Goal: Information Seeking & Learning: Find contact information

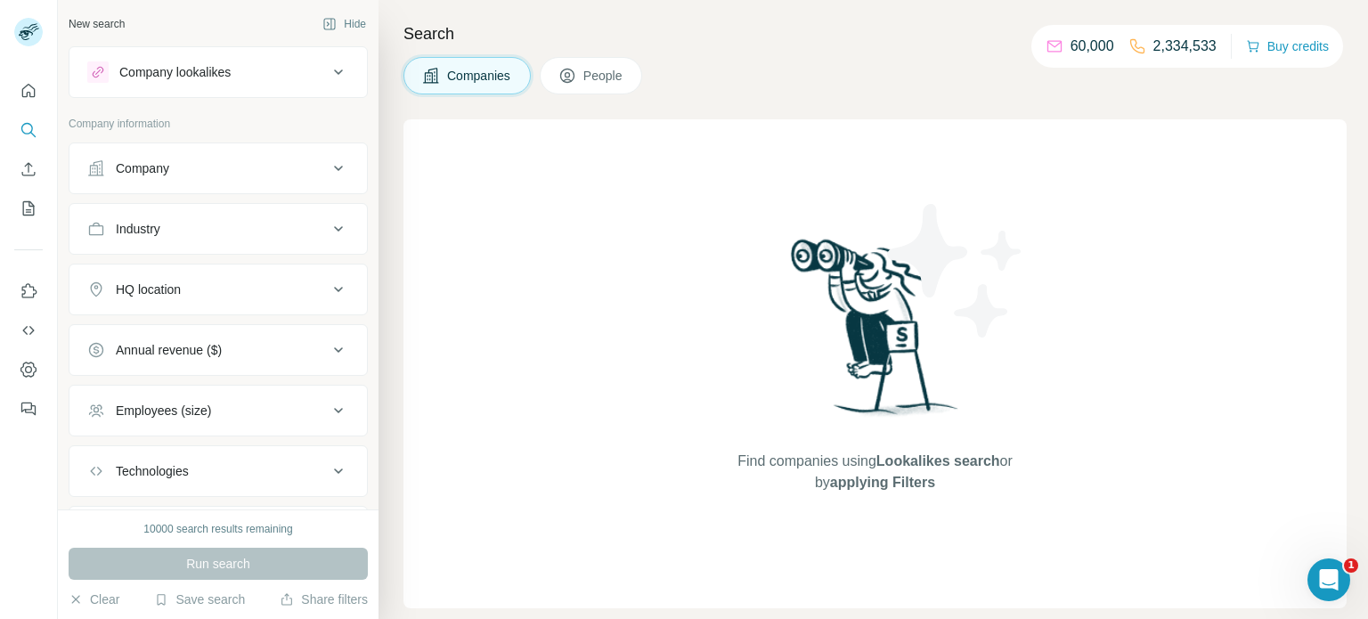
click at [12, 87] on div at bounding box center [28, 244] width 57 height 361
click at [24, 92] on icon "Quick start" at bounding box center [29, 91] width 18 height 18
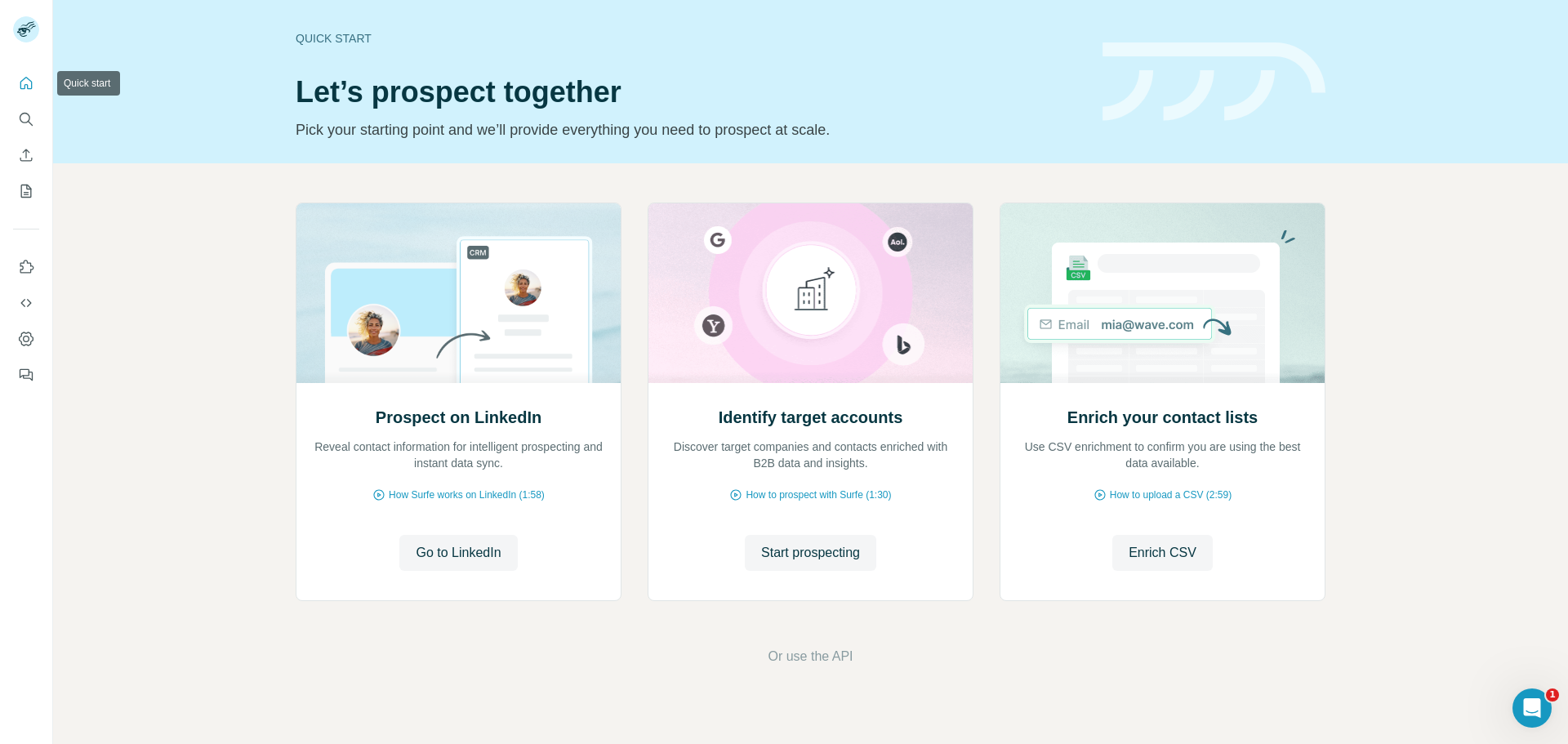
click at [32, 79] on icon "Quick start" at bounding box center [27, 83] width 17 height 17
click at [27, 122] on icon "Search" at bounding box center [25, 118] width 11 height 11
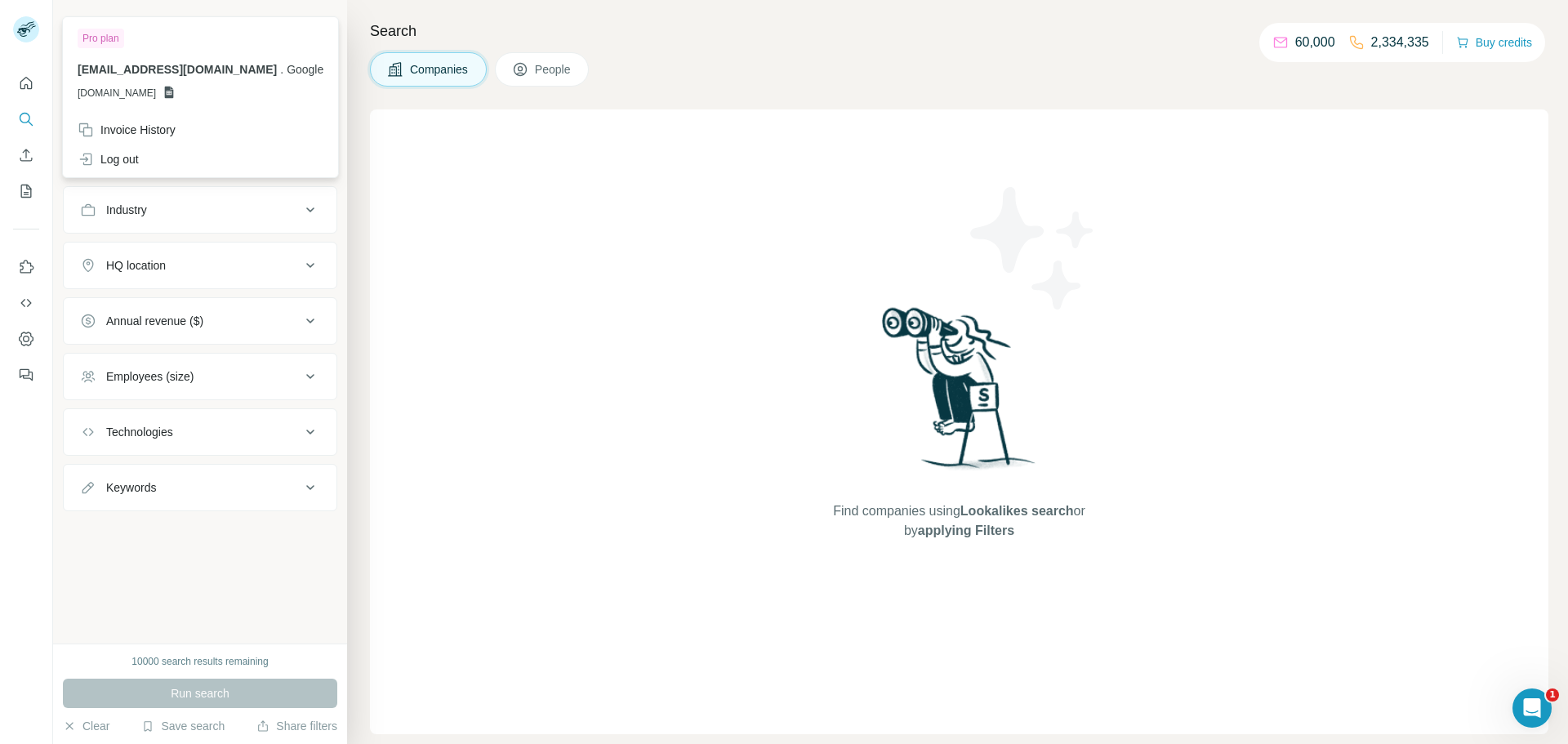
click at [24, 30] on g at bounding box center [26, 29] width 27 height 27
click at [679, 257] on div "Find companies using Lookalikes search or by applying Filters" at bounding box center [958, 421] width 1178 height 625
click at [309, 32] on button "Hide" at bounding box center [315, 22] width 63 height 25
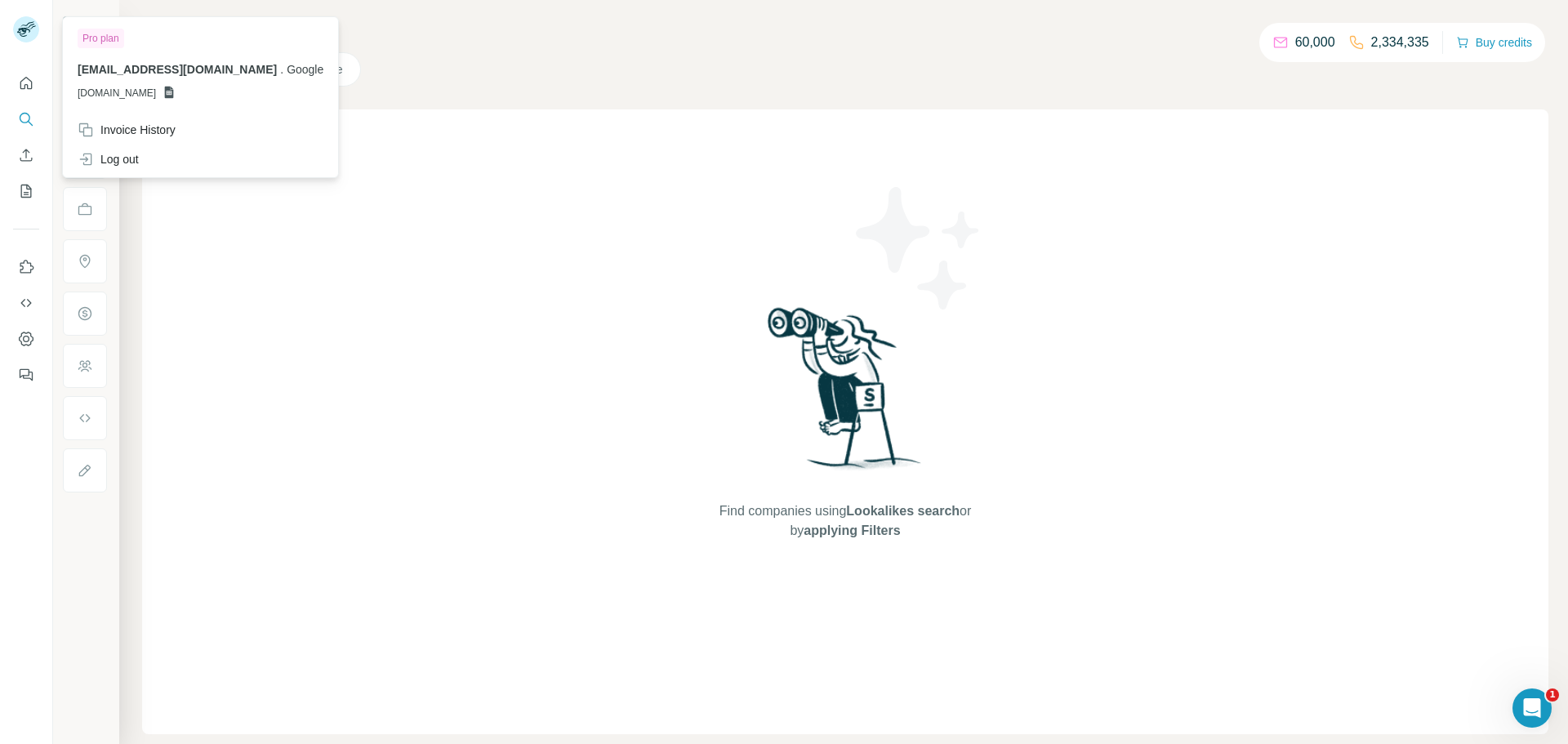
click at [29, 27] on rect at bounding box center [26, 29] width 27 height 27
drag, startPoint x: 405, startPoint y: 233, endPoint x: 252, endPoint y: 95, distance: 206.0
click at [402, 228] on div "Find companies using Lookalikes search or by applying Filters" at bounding box center [845, 421] width 1407 height 625
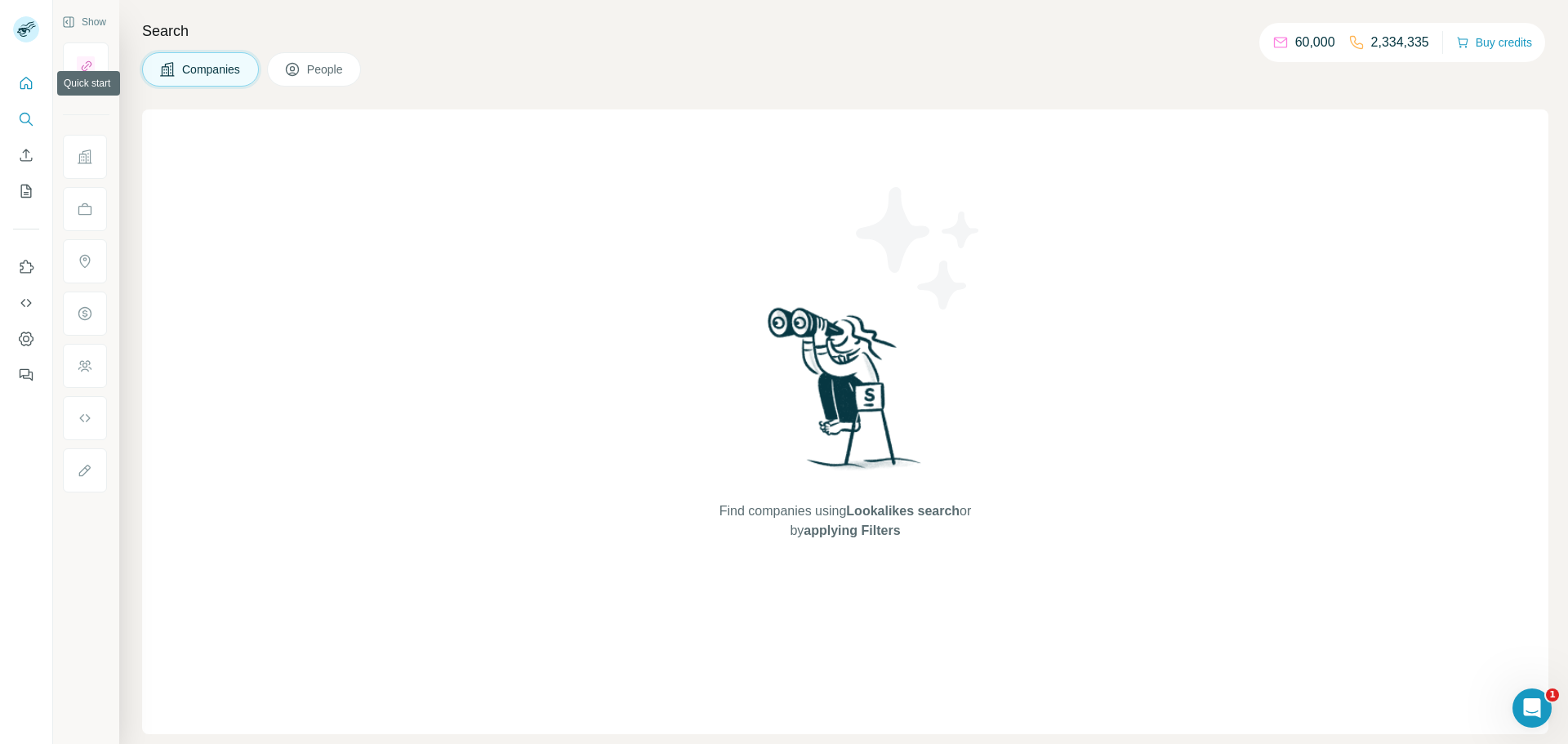
click at [30, 85] on icon "Quick start" at bounding box center [27, 83] width 17 height 17
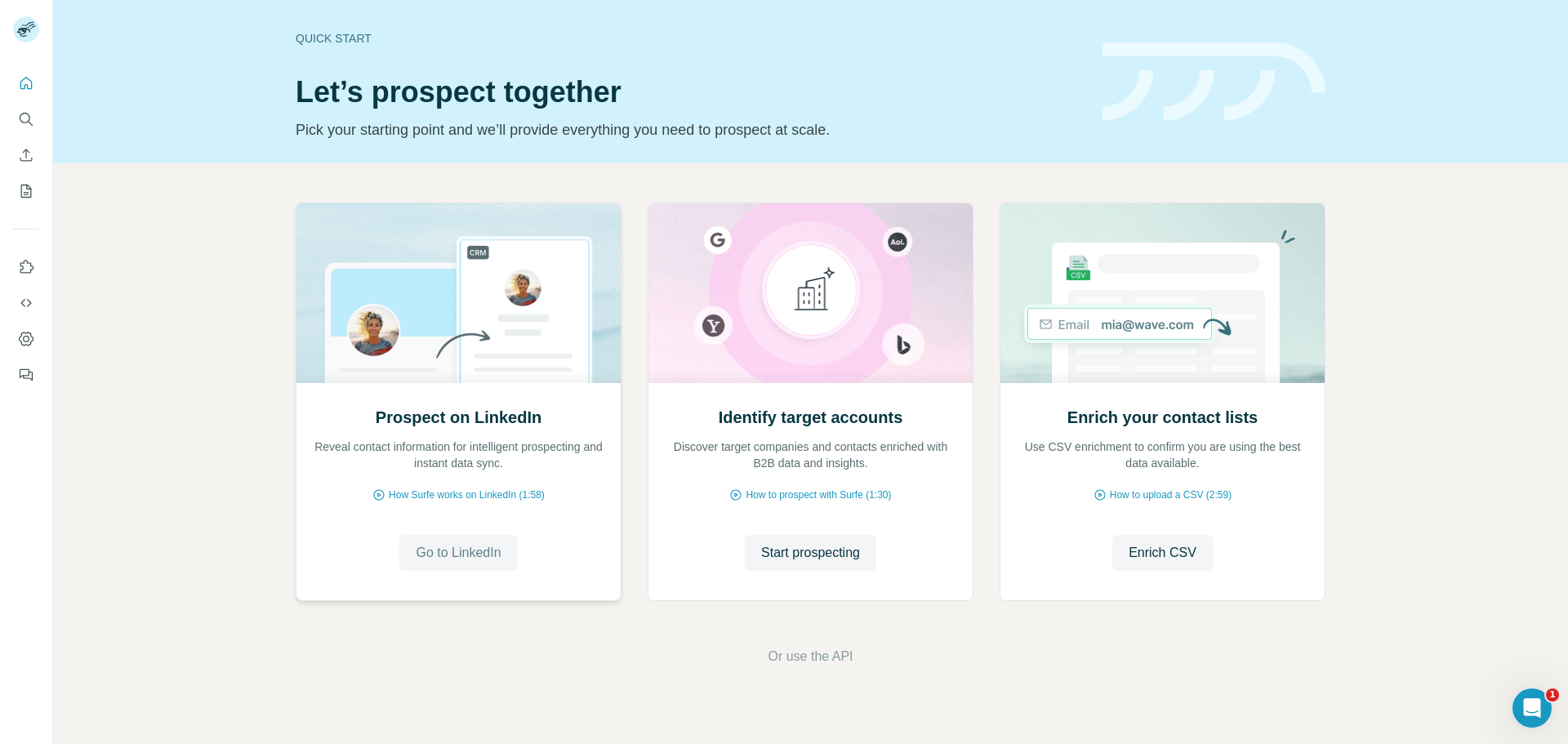
click at [470, 554] on span "Go to LinkedIn" at bounding box center [458, 552] width 85 height 19
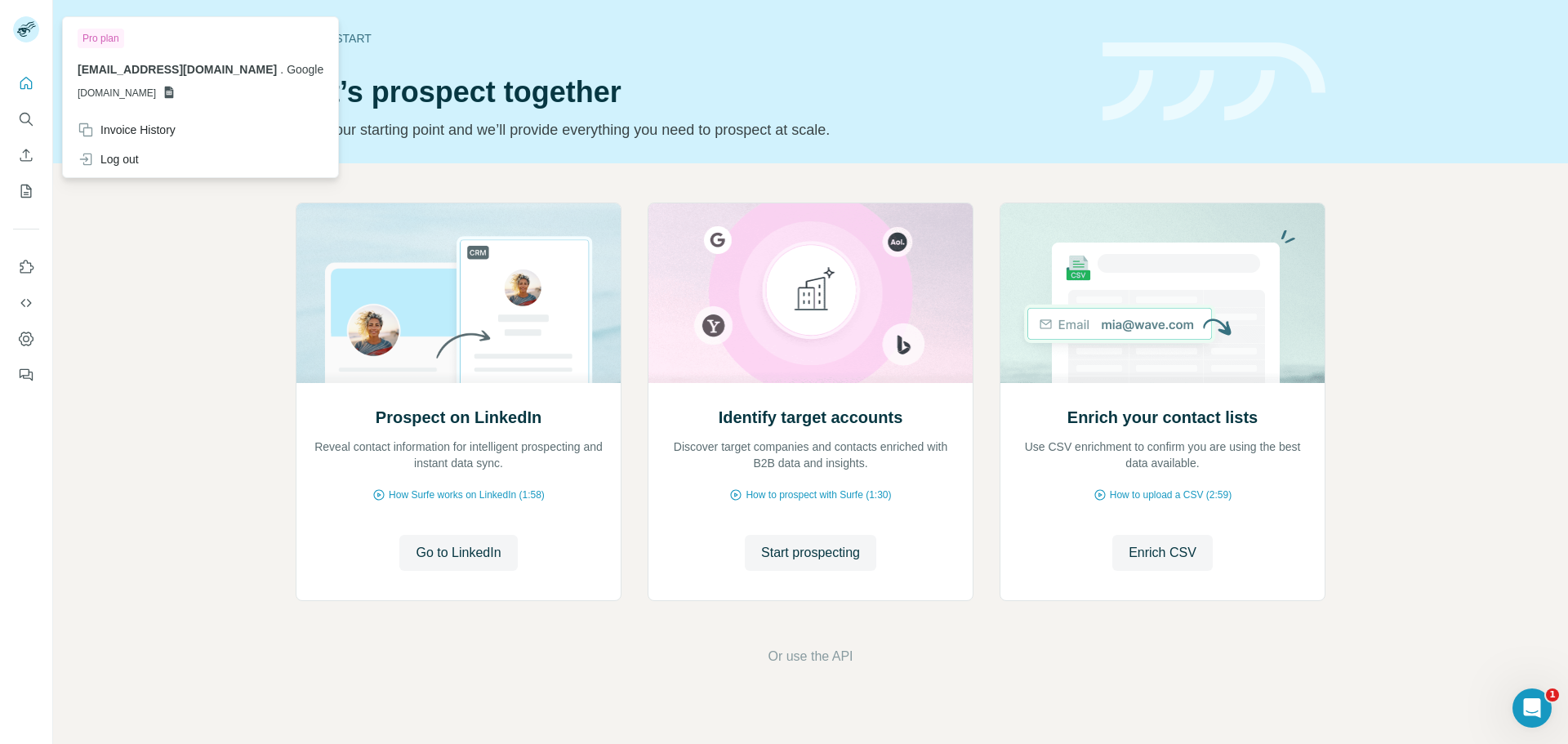
click at [102, 71] on span "[EMAIL_ADDRESS][DOMAIN_NAME]" at bounding box center [177, 70] width 199 height 13
click at [156, 94] on span "[DOMAIN_NAME]" at bounding box center [117, 94] width 79 height 15
click at [174, 88] on icon at bounding box center [170, 92] width 9 height 12
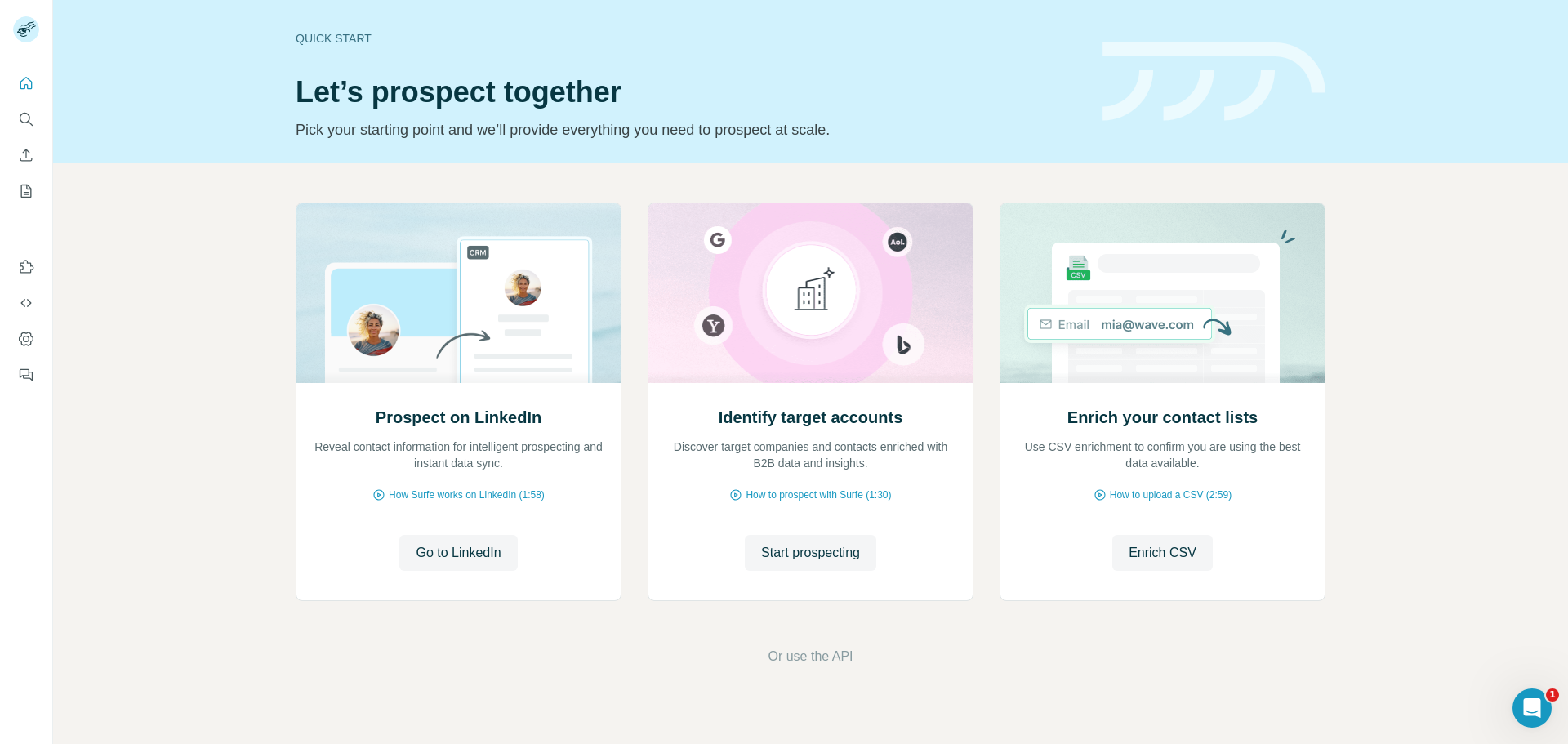
click at [18, 32] on icon at bounding box center [24, 32] width 13 height 9
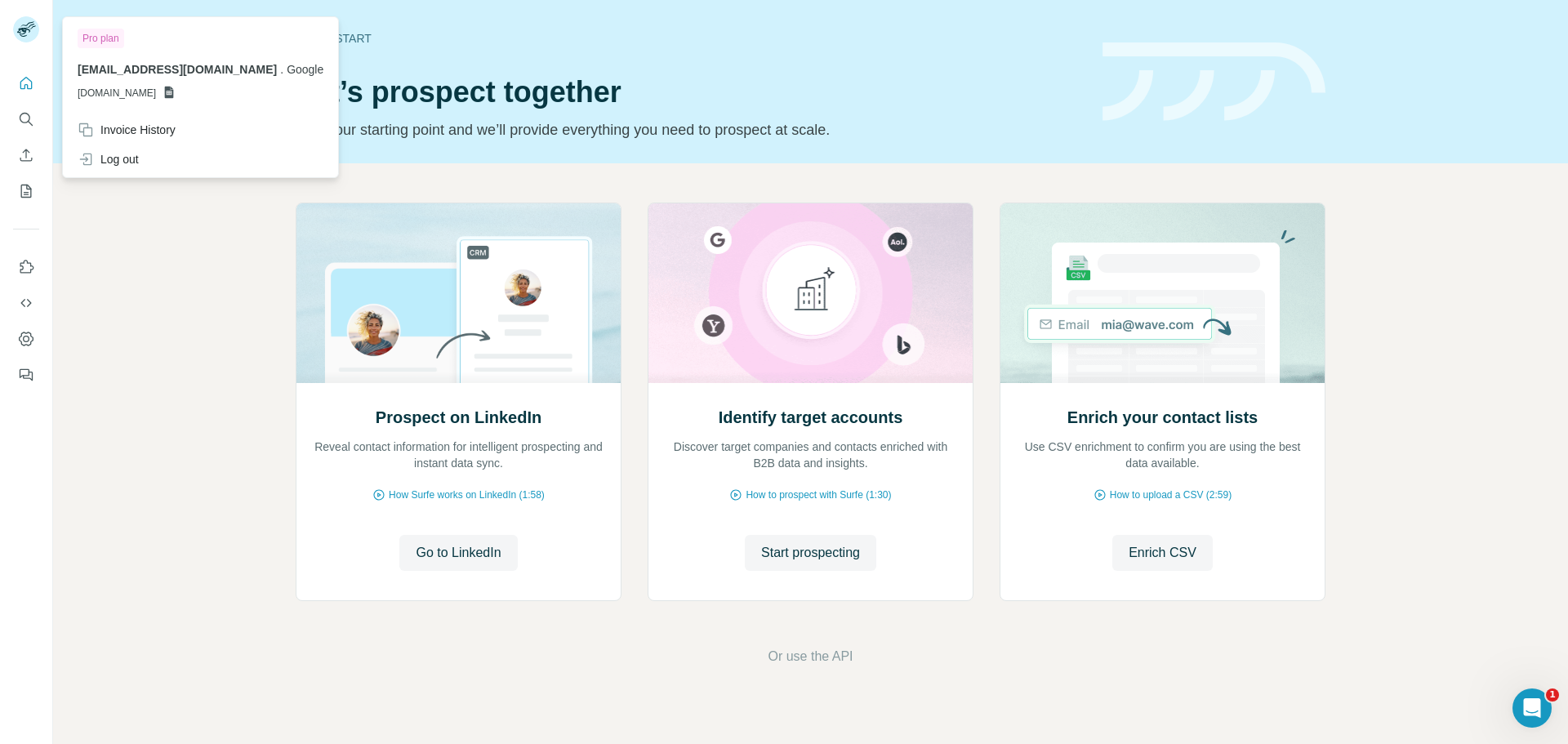
click at [101, 34] on div "Pro plan" at bounding box center [101, 38] width 47 height 19
click at [467, 183] on div "Prospect on LinkedIn Reveal contact information for intelligent prospecting and…" at bounding box center [811, 434] width 1515 height 542
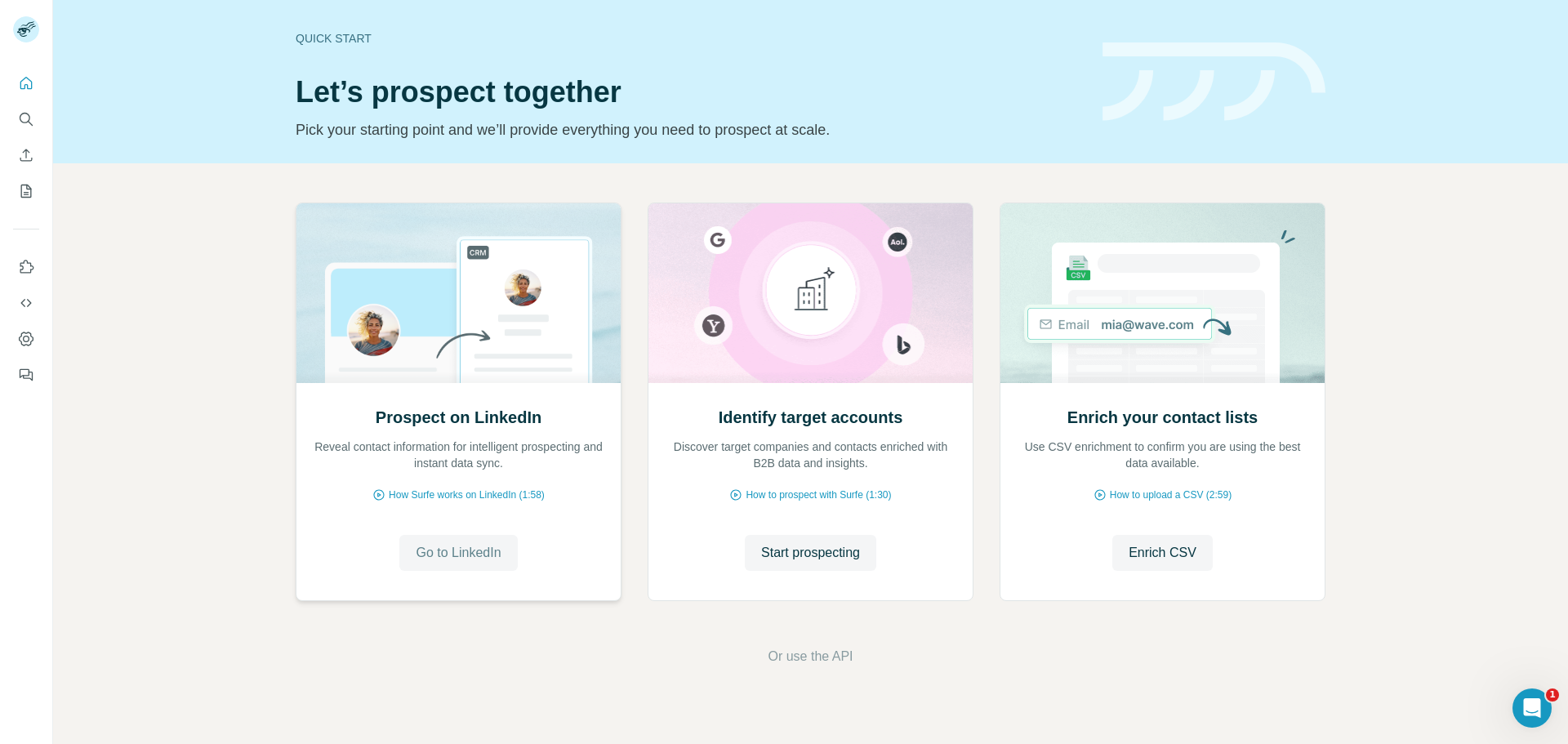
click at [462, 550] on span "Go to LinkedIn" at bounding box center [458, 552] width 85 height 19
click at [468, 76] on h1 "Let’s prospect together" at bounding box center [689, 93] width 788 height 33
click at [33, 341] on icon "Dashboard" at bounding box center [27, 339] width 17 height 17
click at [473, 550] on span "Go to LinkedIn" at bounding box center [458, 552] width 85 height 19
click at [29, 122] on icon "Search" at bounding box center [27, 119] width 17 height 17
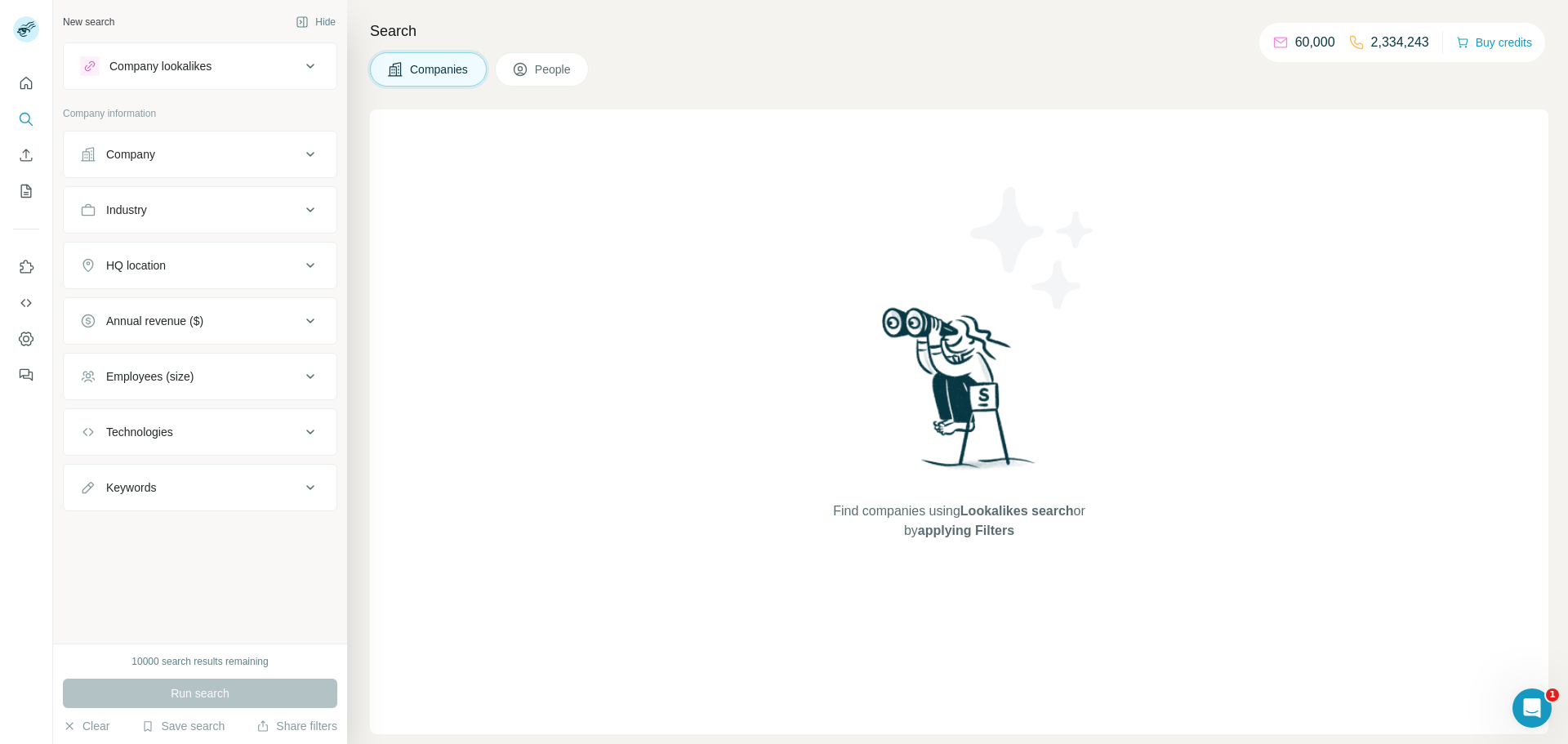
click at [221, 148] on div "Company" at bounding box center [190, 154] width 220 height 17
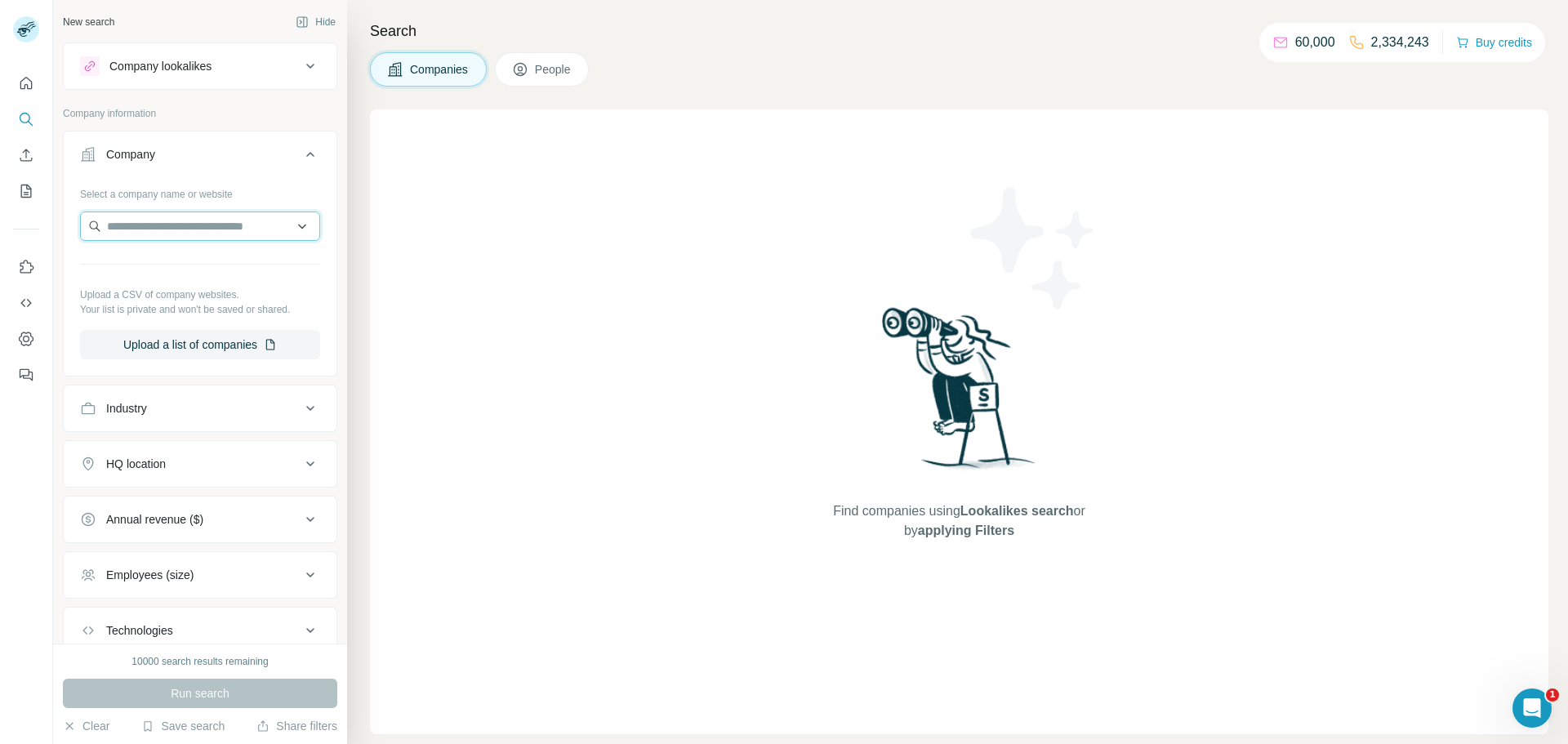
click at [185, 228] on input "text" at bounding box center [200, 227] width 240 height 29
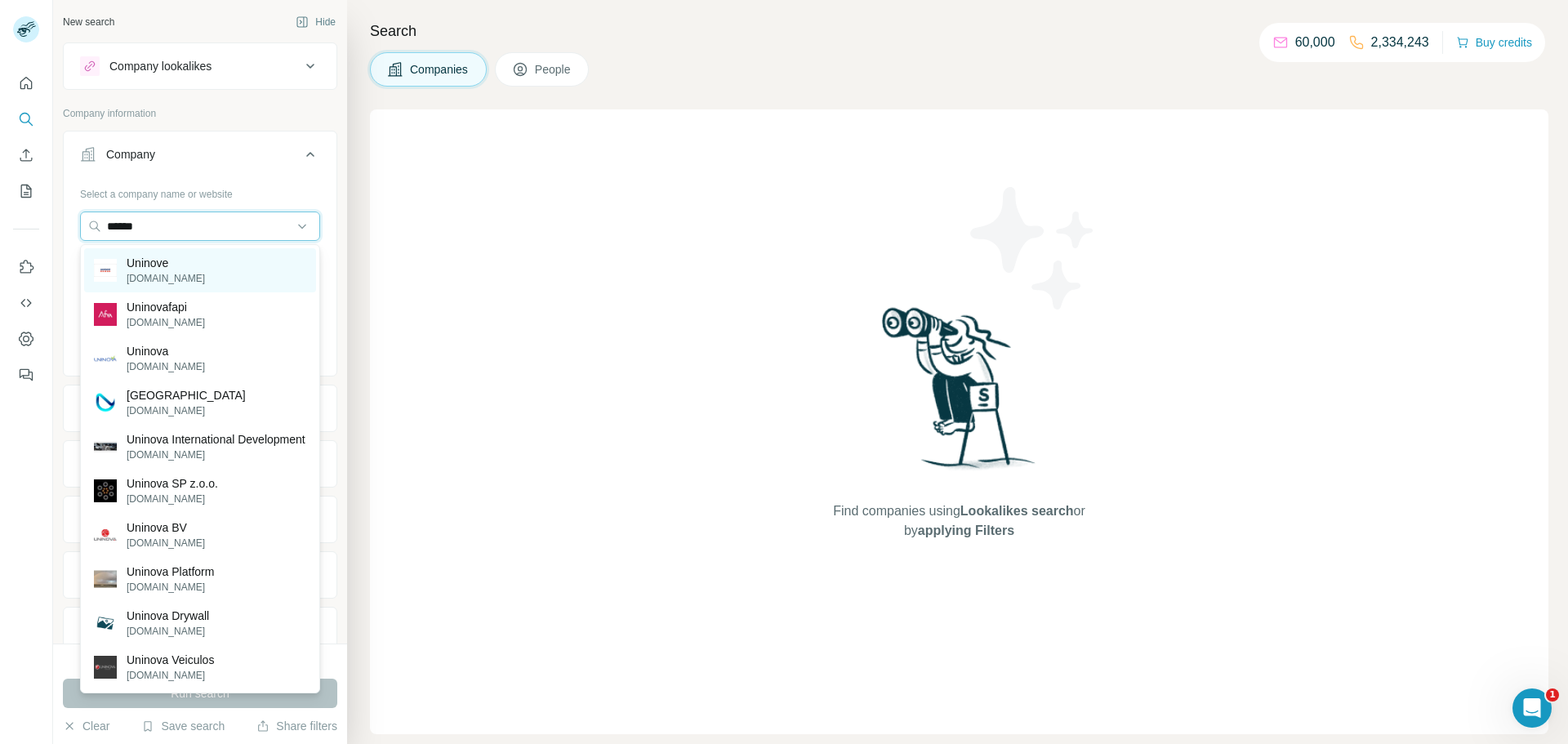
type input "******"
click at [272, 265] on div "Uninove uninove.br" at bounding box center [200, 271] width 232 height 44
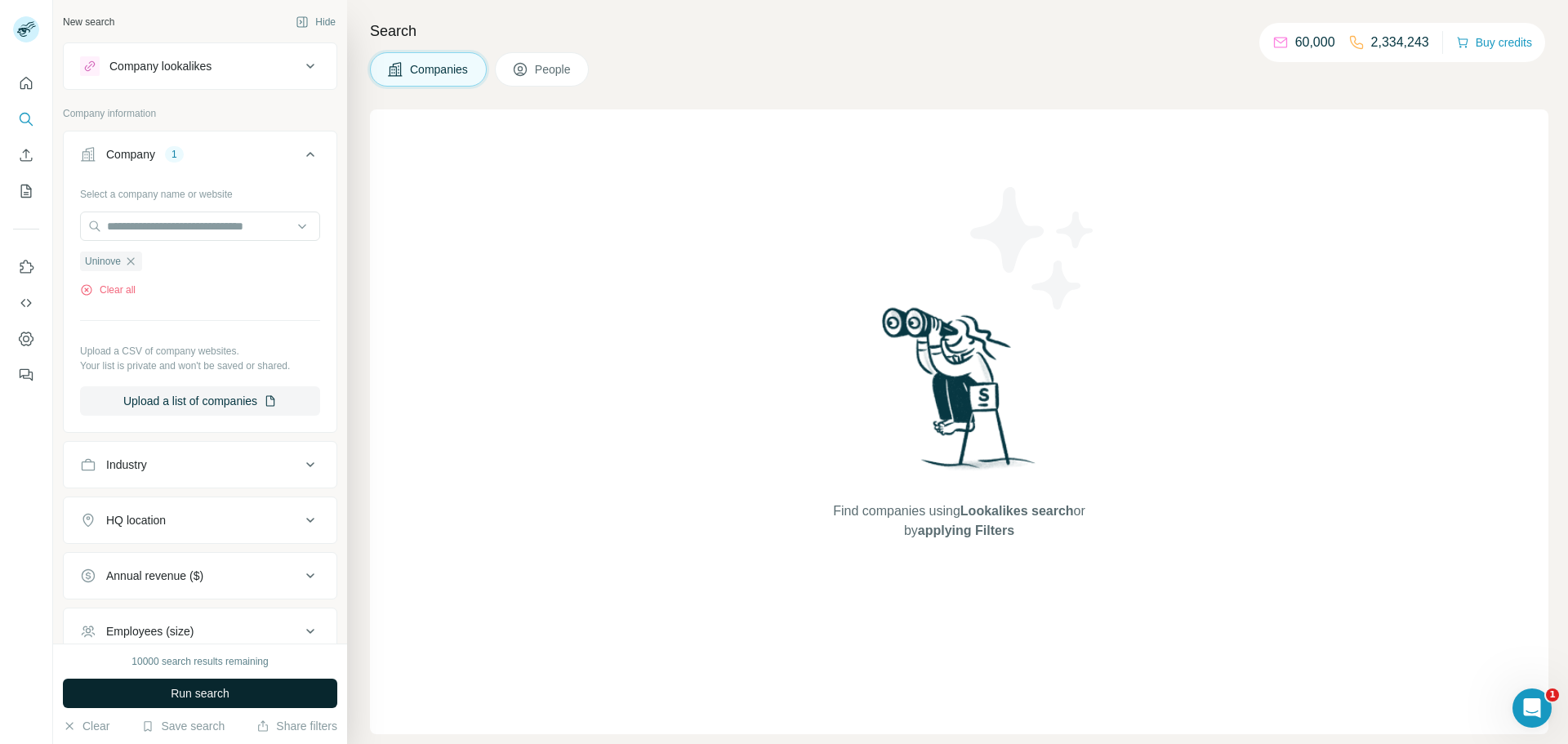
click at [191, 696] on span "Run search" at bounding box center [200, 694] width 59 height 17
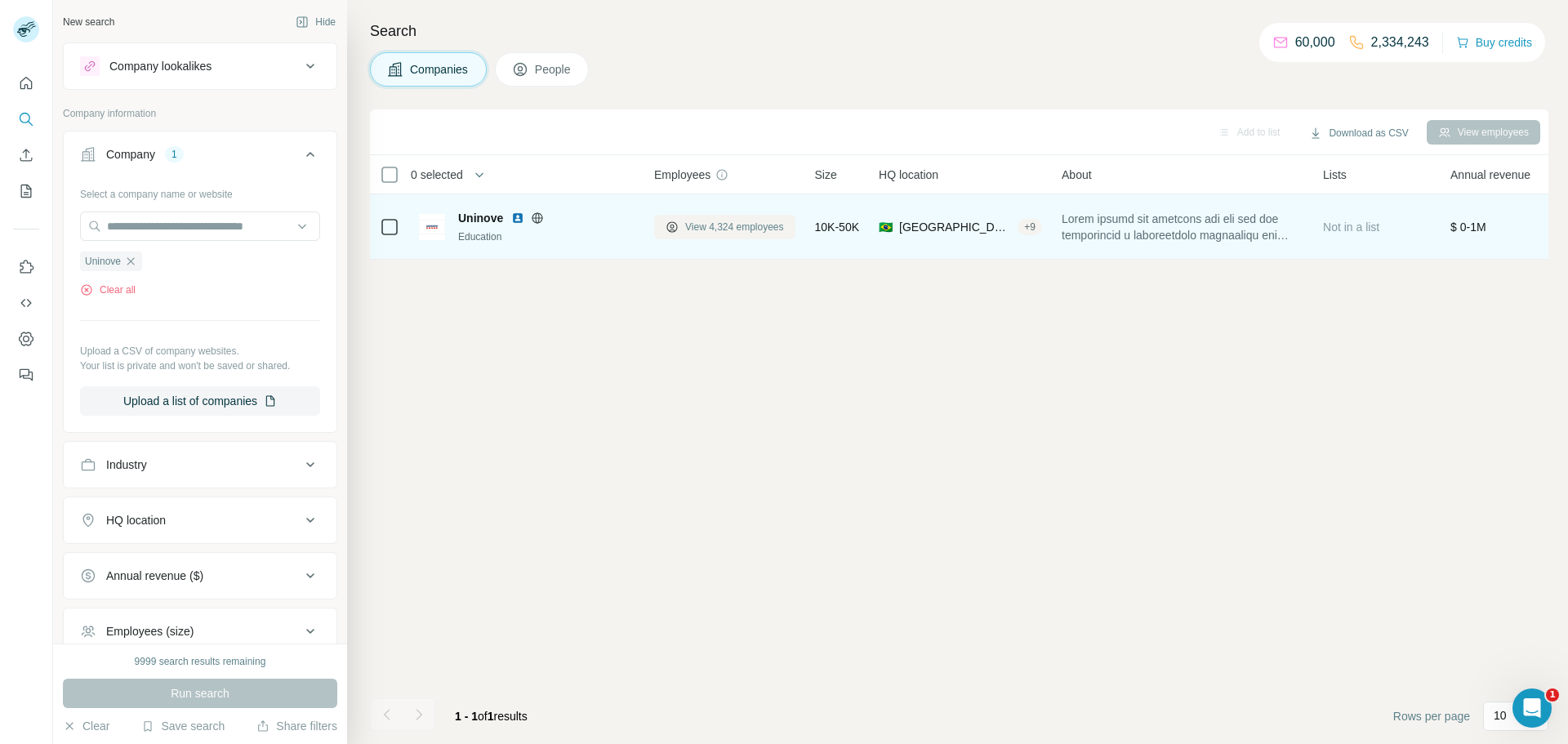
click at [705, 226] on span "View 4,324 employees" at bounding box center [734, 228] width 99 height 15
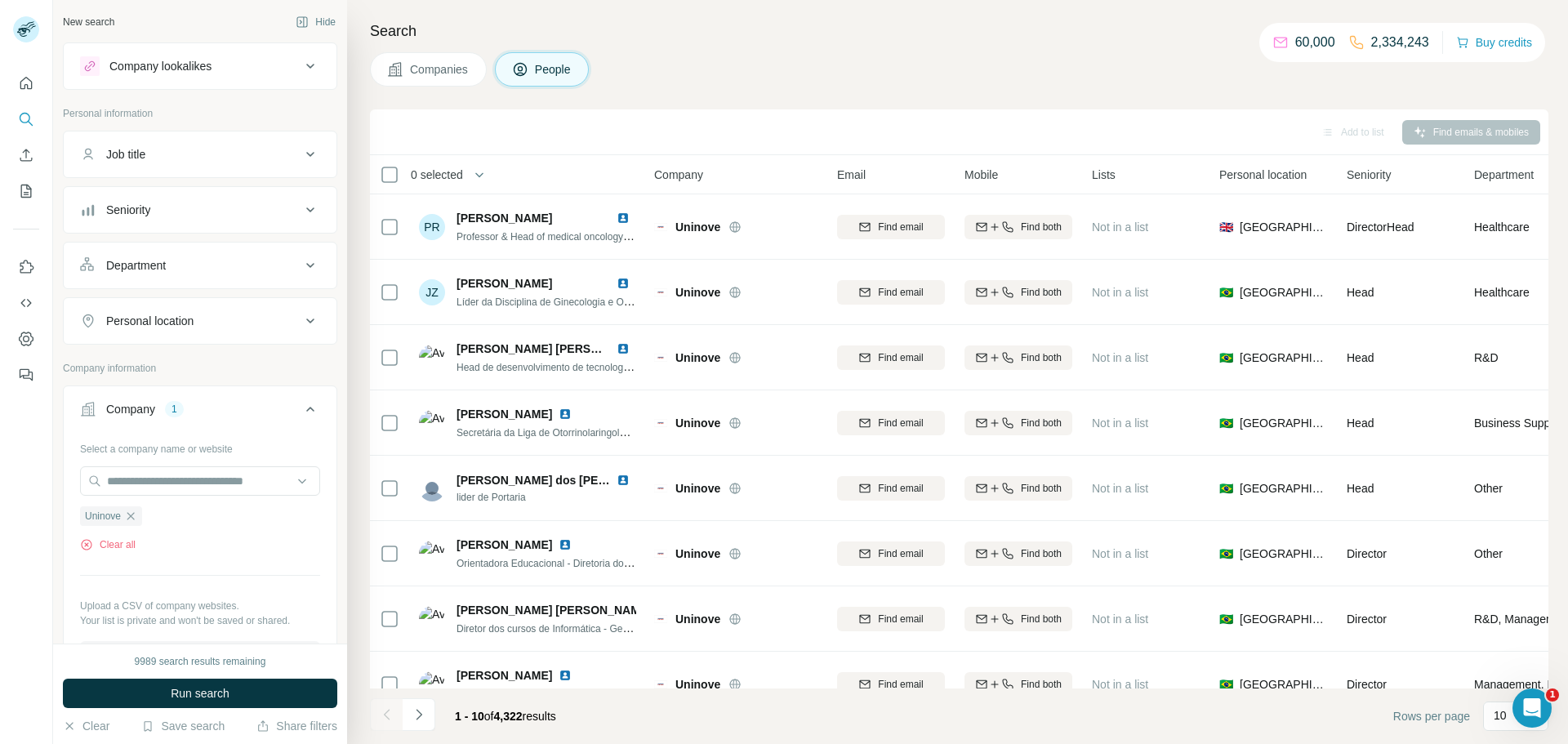
click at [232, 166] on button "Job title" at bounding box center [199, 154] width 272 height 39
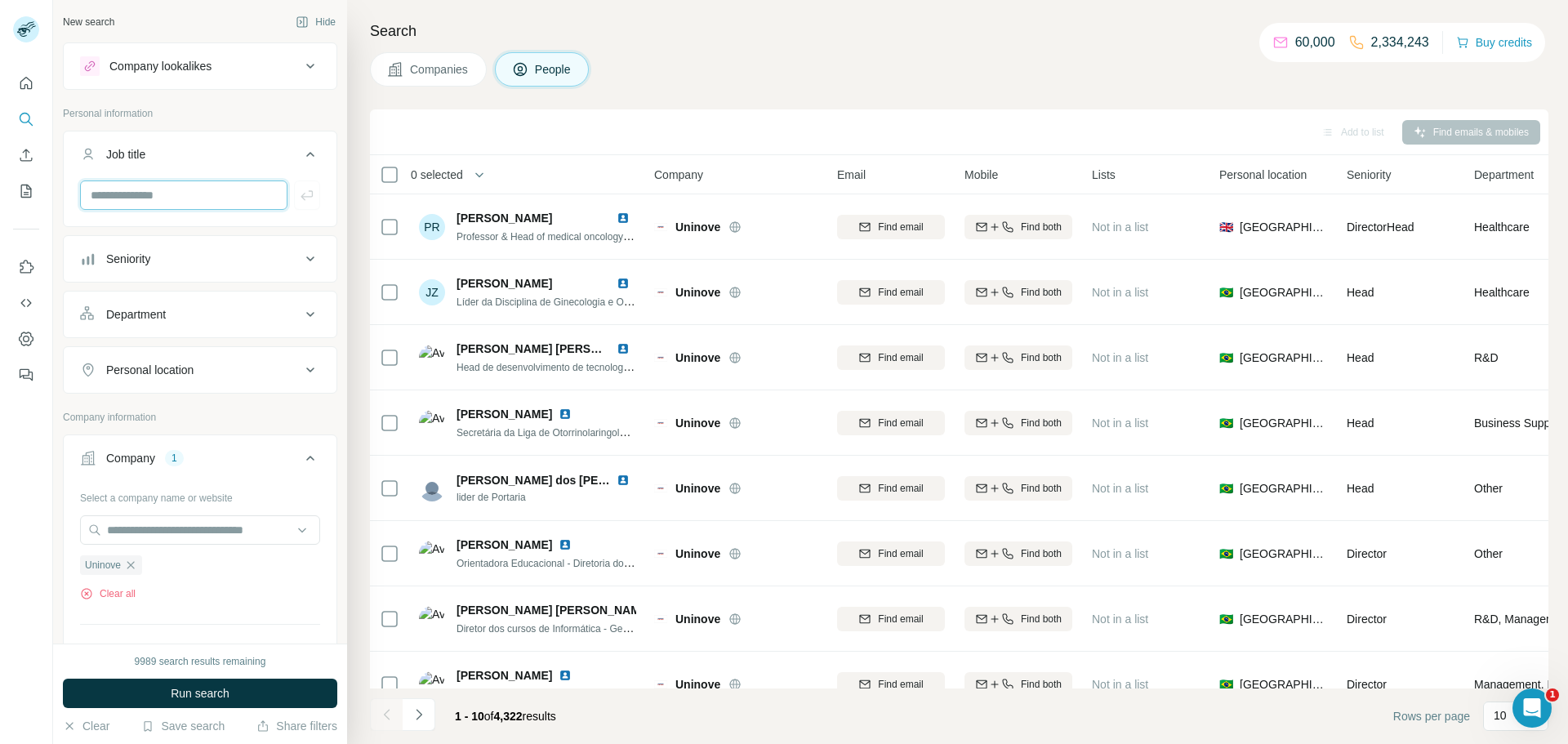
click at [226, 197] on input "text" at bounding box center [183, 195] width 207 height 29
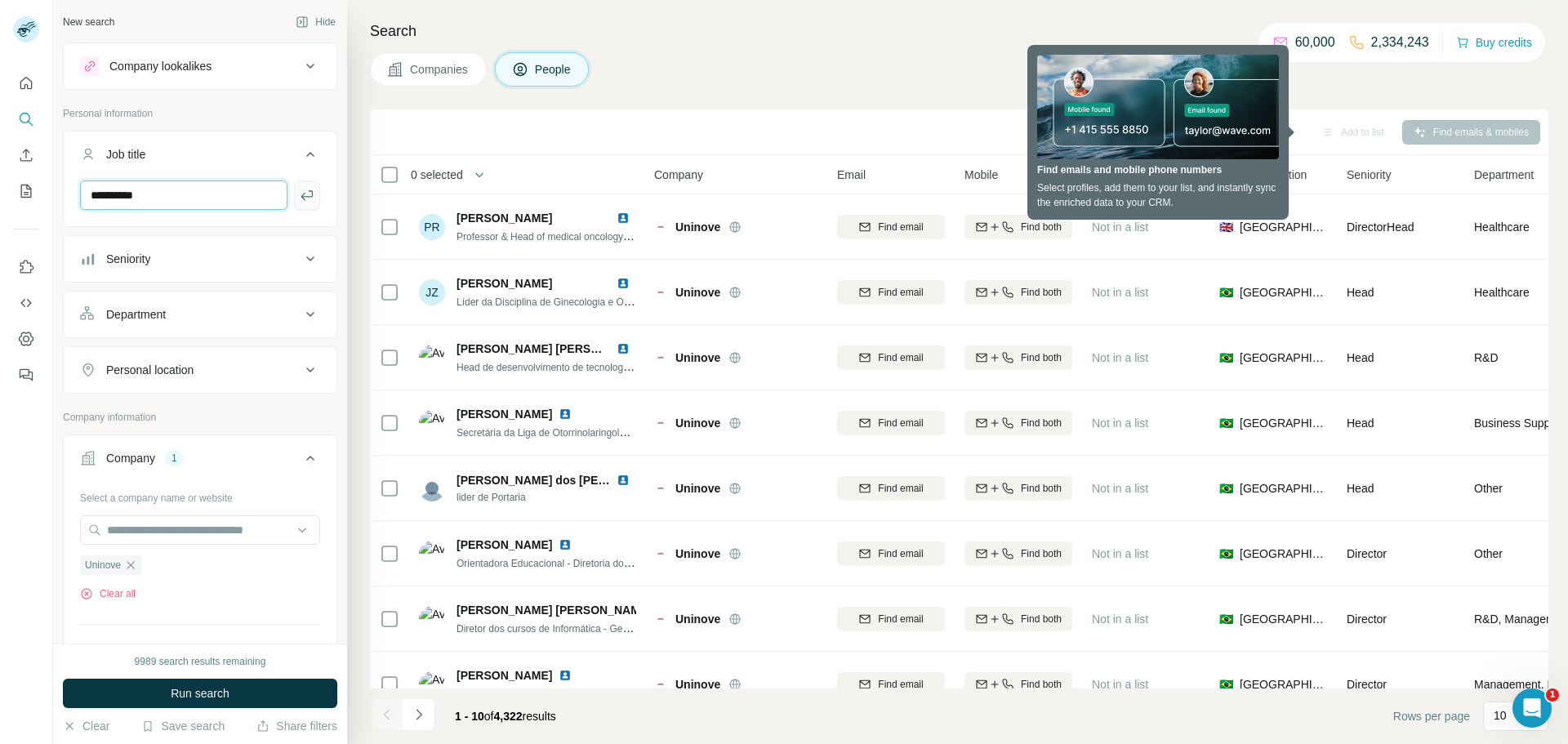
type input "**********"
click at [317, 194] on button "button" at bounding box center [307, 195] width 27 height 29
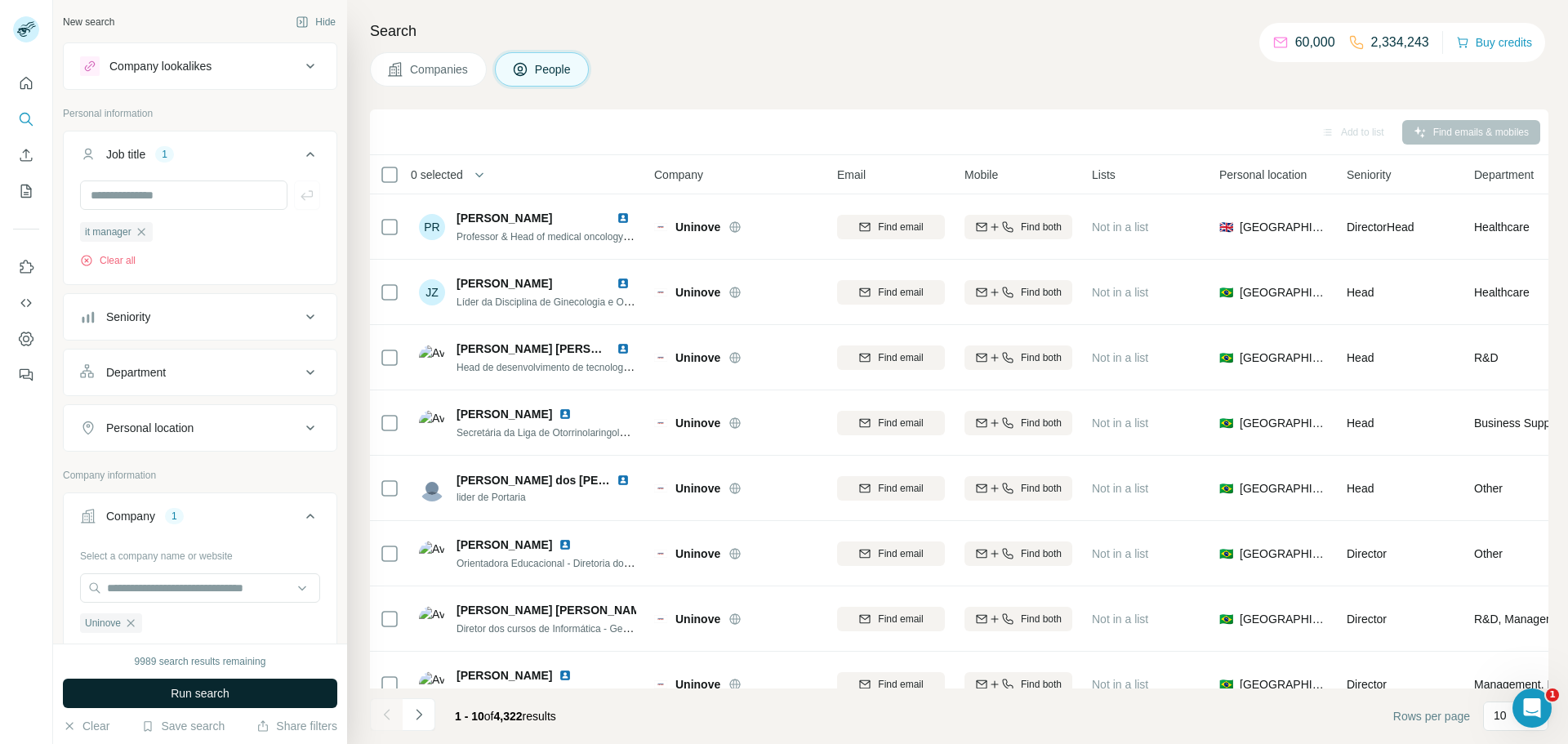
click at [208, 701] on span "Run search" at bounding box center [200, 694] width 59 height 17
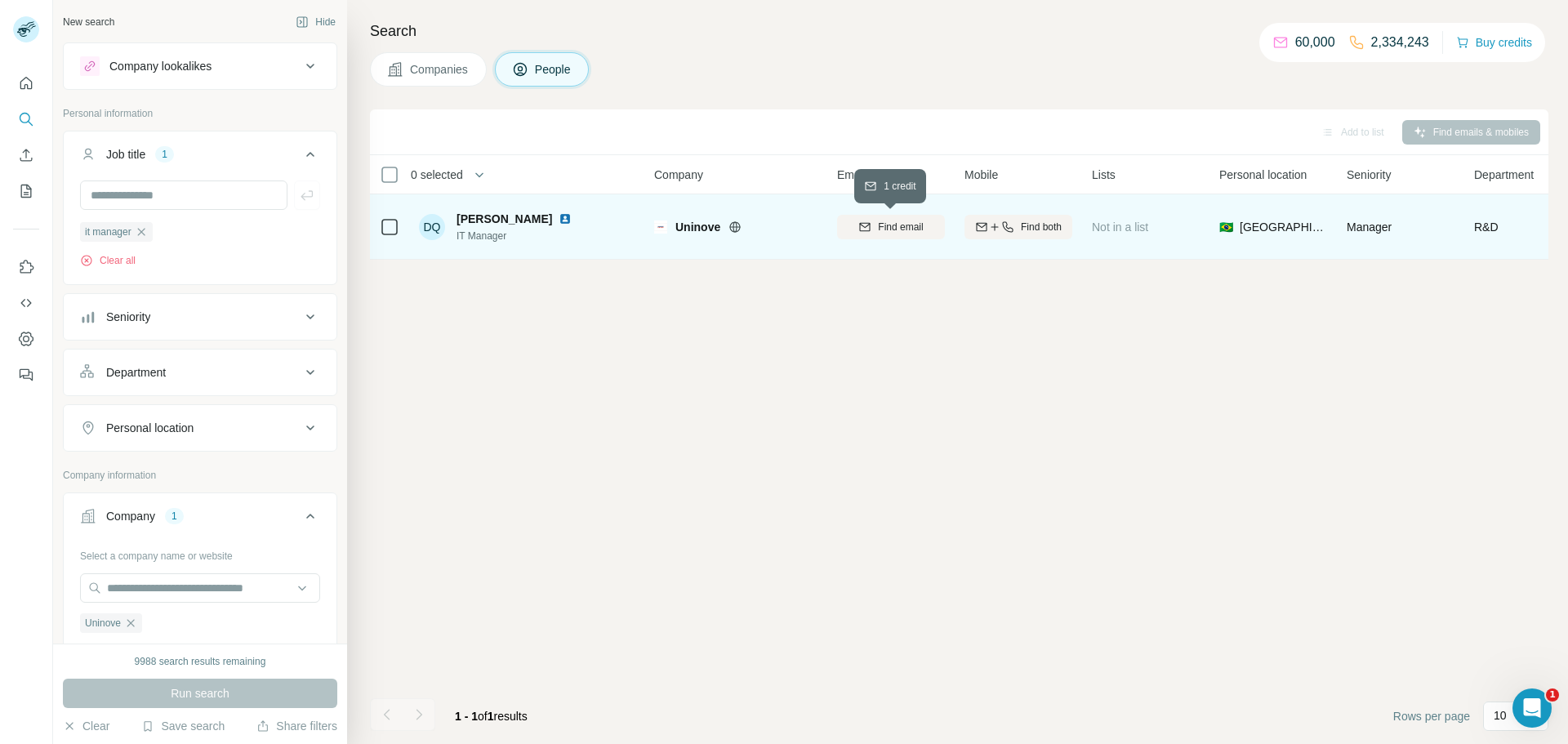
click at [900, 228] on span "Find email" at bounding box center [900, 228] width 45 height 15
click at [1029, 230] on span "Find both" at bounding box center [1041, 228] width 41 height 15
